Goal: Download file/media

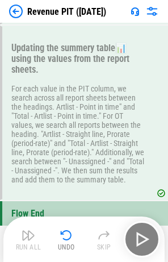
scroll to position [366, 0]
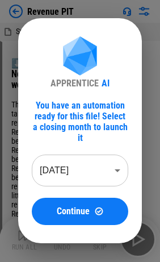
click at [71, 151] on body "Revenue PIT Summary MAX PIT - start.xlsx ⬇️ Download the data from the Netsuite…" at bounding box center [80, 131] width 160 height 262
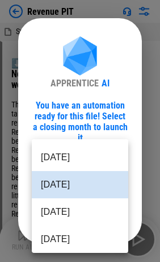
click at [61, 213] on li "[DATE]" at bounding box center [80, 211] width 97 height 27
type input "********"
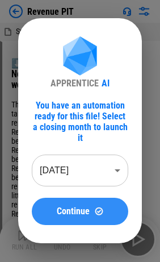
click at [68, 207] on span "Continue" at bounding box center [73, 211] width 33 height 9
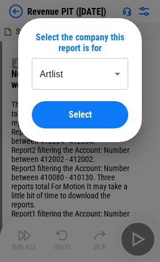
click at [98, 82] on body "Revenue PIT ([DATE]) Summary MAX PIT - start.xlsx ⬇️ Download the data from the…" at bounding box center [80, 131] width 160 height 262
